Goal: Transaction & Acquisition: Book appointment/travel/reservation

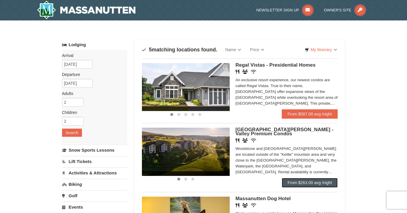
click at [301, 183] on link "From $263.00 avg /night" at bounding box center [310, 182] width 56 height 9
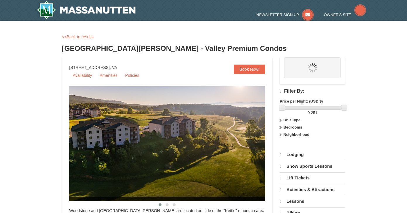
select select "10"
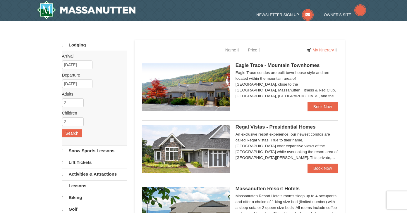
select select "10"
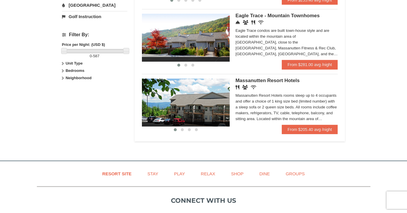
scroll to position [232, 0]
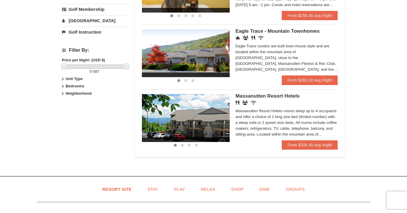
click at [296, 69] on div "Eagle Trace condos are built town-house style and are located within the mounta…" at bounding box center [286, 57] width 102 height 29
click at [296, 75] on div "Eagle Trace - Mountain Townhomes Concierge Desk Conference Facilities Restauran…" at bounding box center [286, 52] width 102 height 46
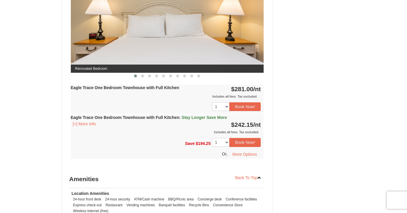
scroll to position [149, 0]
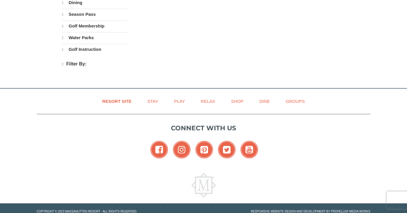
scroll to position [230, 0]
select select "10"
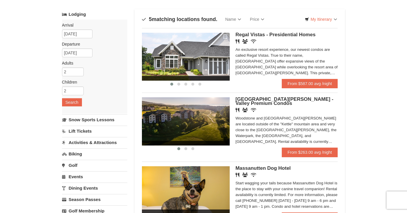
scroll to position [27, 0]
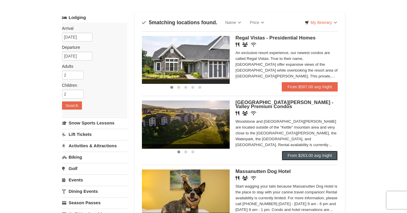
click at [304, 157] on link "From $263.00 avg /night" at bounding box center [310, 155] width 56 height 9
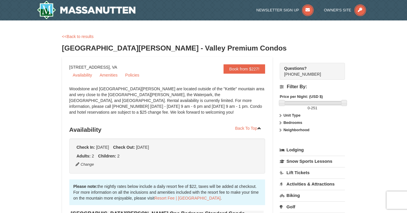
scroll to position [3, 0]
